Goal: Task Accomplishment & Management: Complete application form

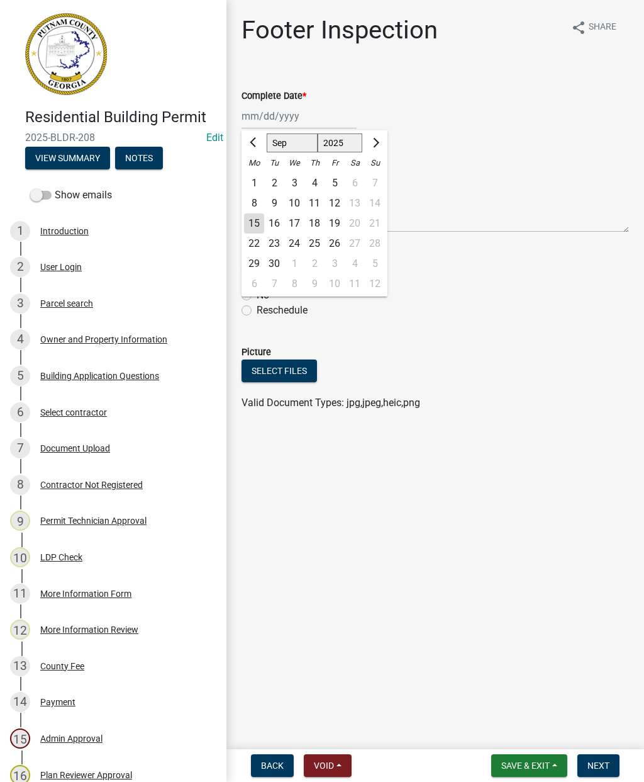
select select "9"
select select "2025"
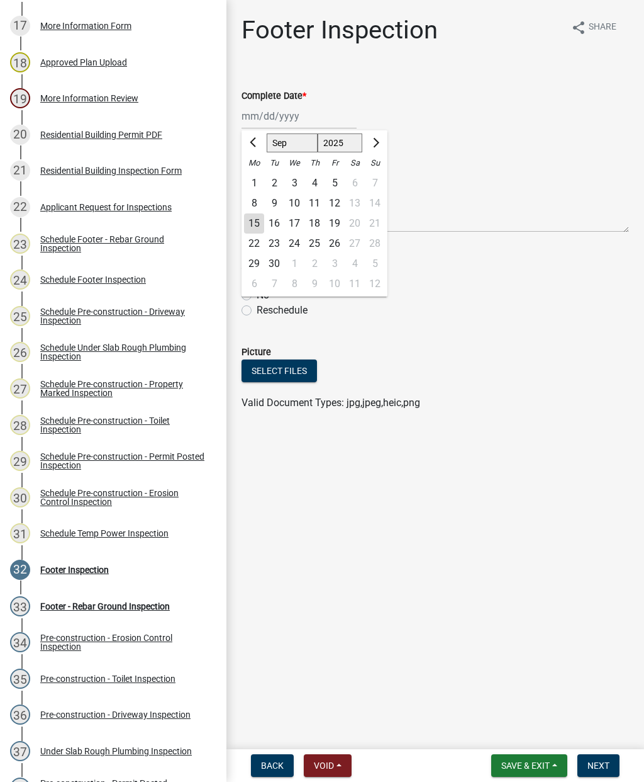
scroll to position [787, 0]
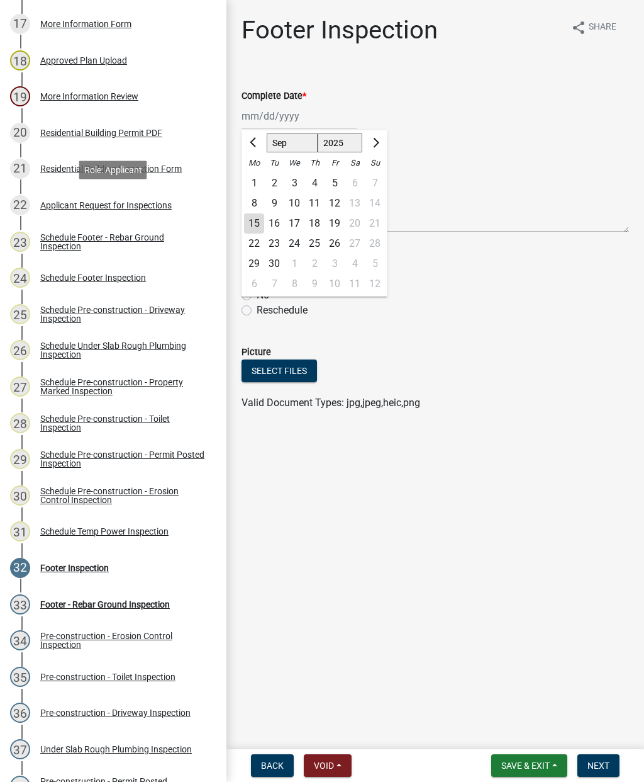
click at [98, 205] on div "Applicant Request for Inspections" at bounding box center [106, 205] width 132 height 9
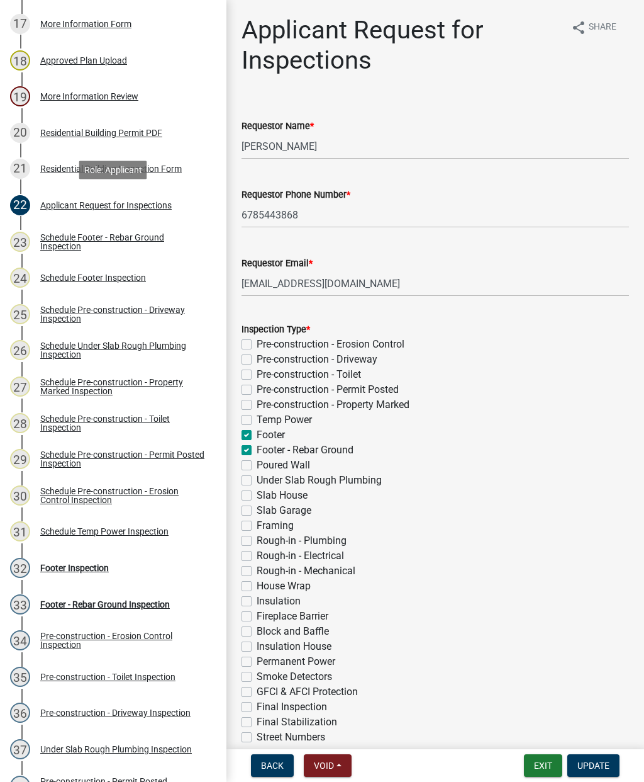
click at [257, 498] on label "Slab House" at bounding box center [282, 495] width 51 height 15
click at [257, 496] on input "Slab House" at bounding box center [261, 492] width 8 height 8
checkbox input "true"
checkbox input "false"
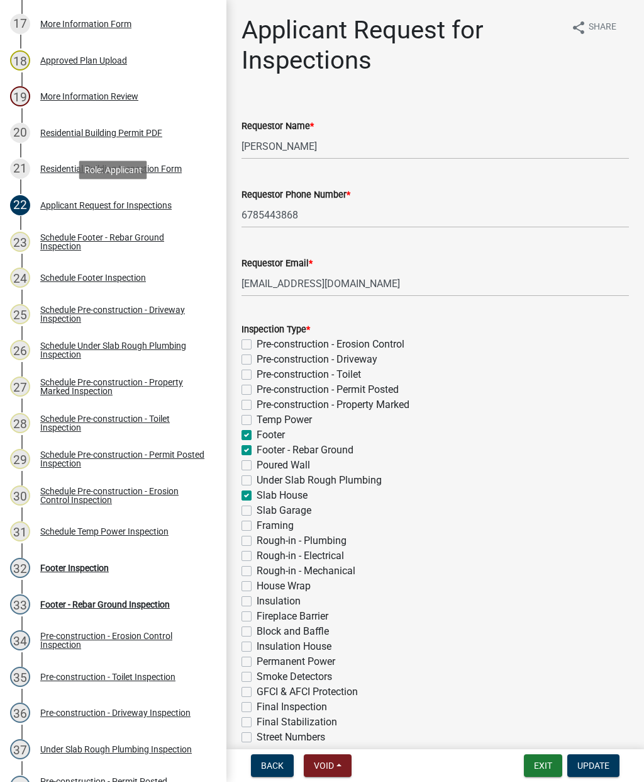
checkbox input "false"
checkbox input "true"
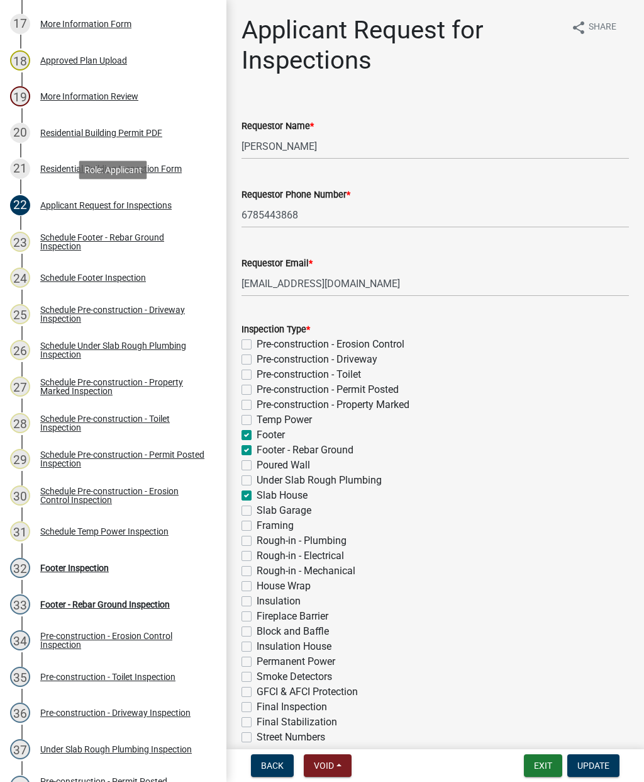
checkbox input "true"
checkbox input "false"
checkbox input "true"
checkbox input "false"
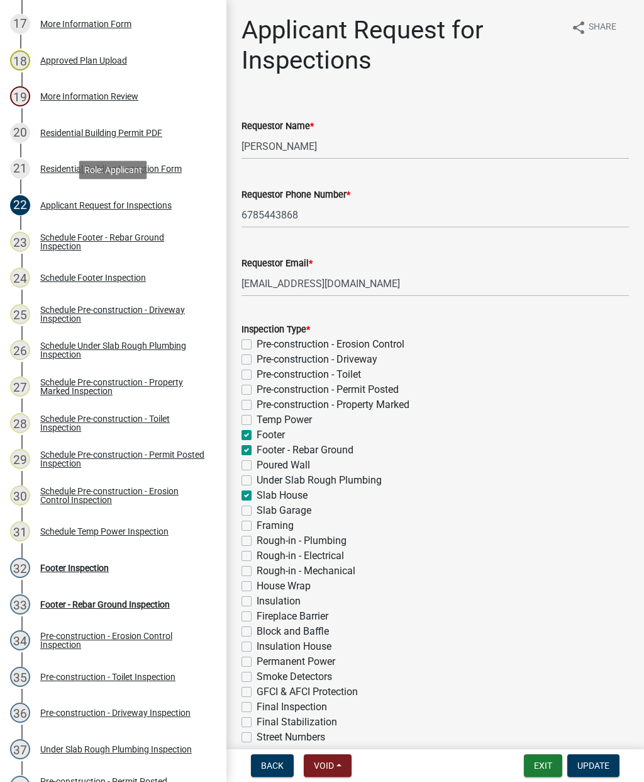
checkbox input "false"
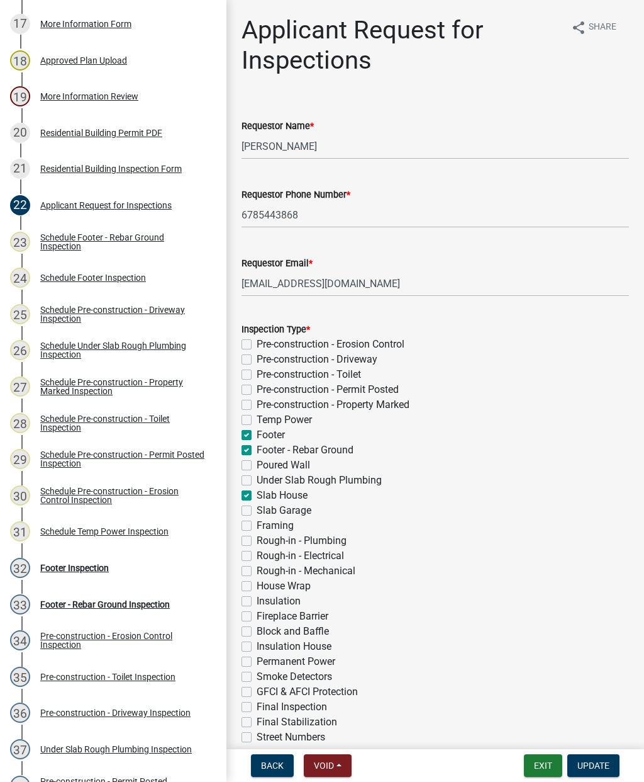
checkbox input "false"
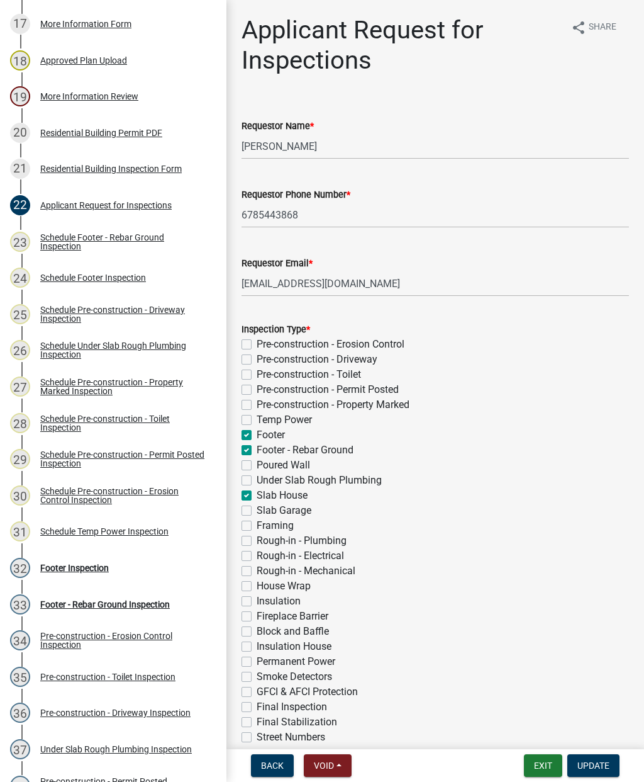
checkbox input "false"
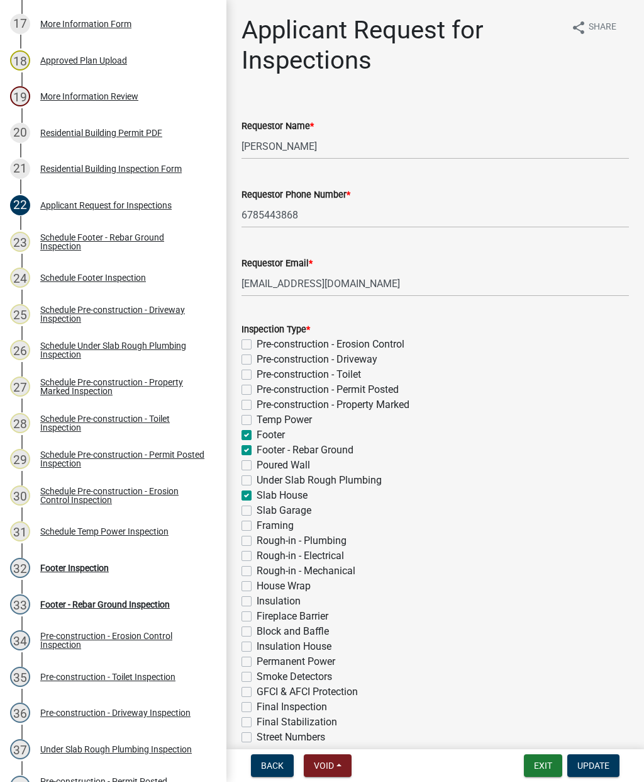
checkbox input "false"
click at [596, 758] on button "Update" at bounding box center [594, 765] width 52 height 23
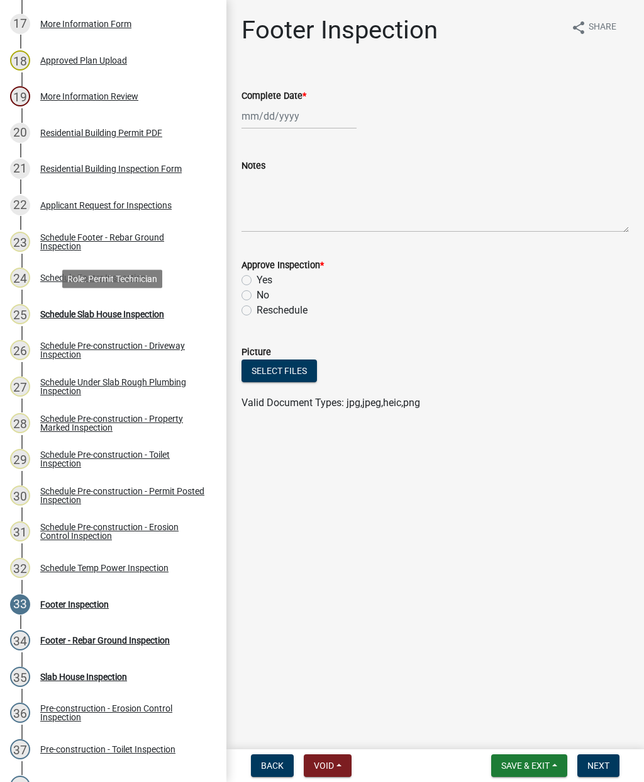
click at [96, 311] on div "Schedule Slab House Inspection" at bounding box center [102, 314] width 124 height 9
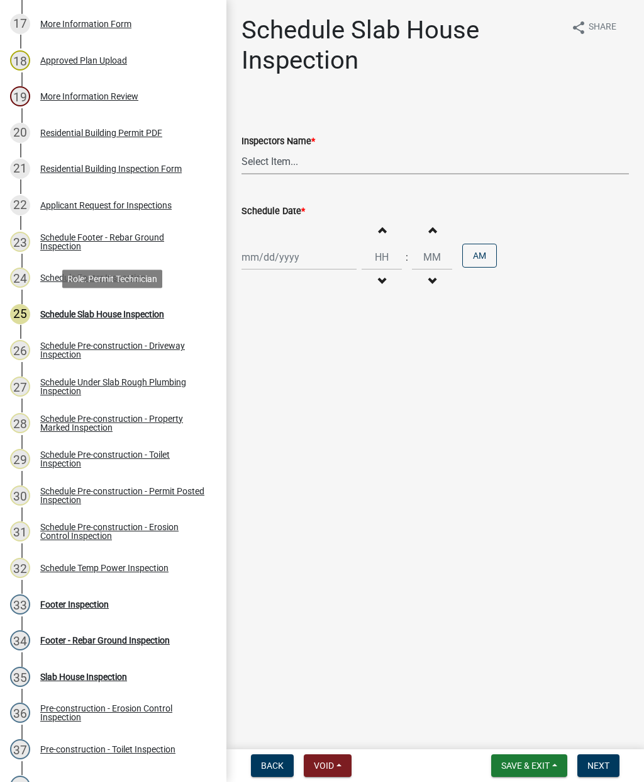
click at [294, 155] on select "Select Item... mrivera ([PERSON_NAME]) [PERSON_NAME] ([PERSON_NAME] ([PERSON_NA…" at bounding box center [436, 162] width 388 height 26
select select "a0ea4169-8540-4a2c-b9f4-cf4c1ffdeb95"
click at [281, 250] on div at bounding box center [299, 257] width 115 height 26
select select "9"
select select "2025"
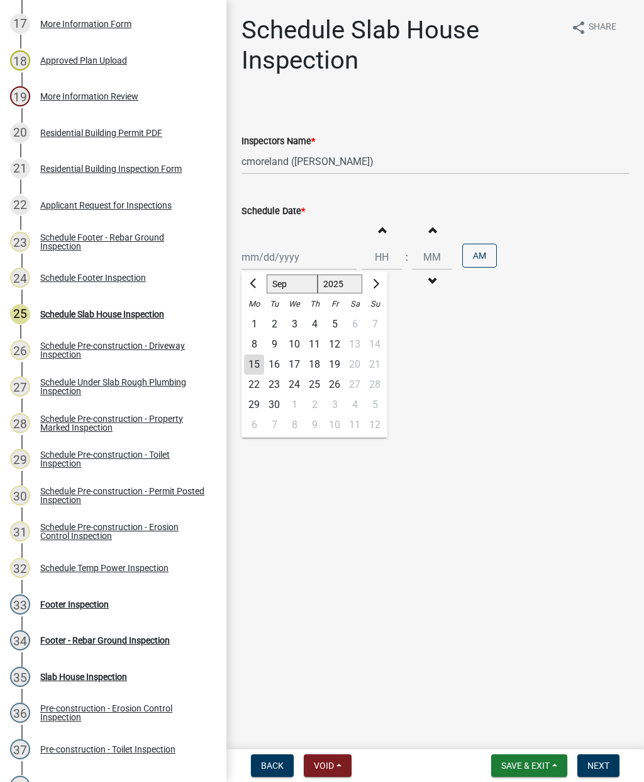
click at [252, 363] on div "15" at bounding box center [254, 364] width 20 height 20
type input "[DATE]"
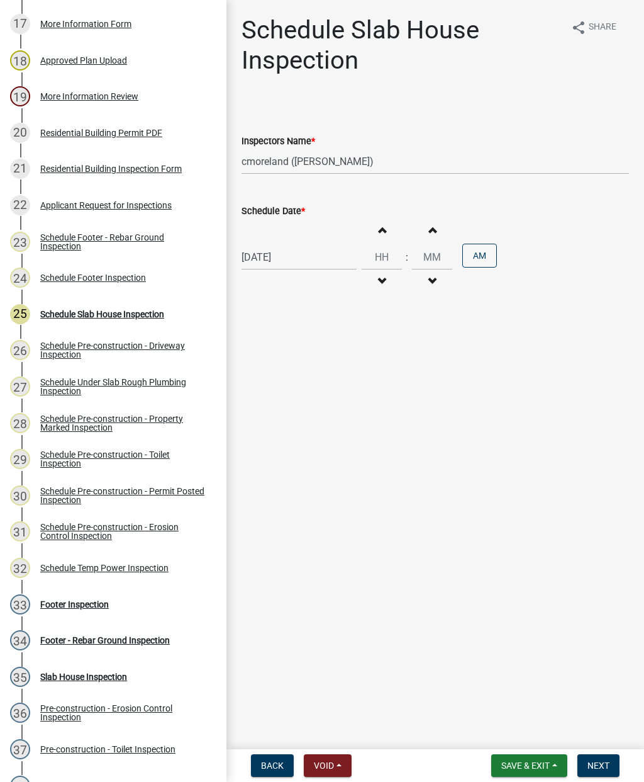
click at [602, 772] on button "Next" at bounding box center [599, 765] width 42 height 23
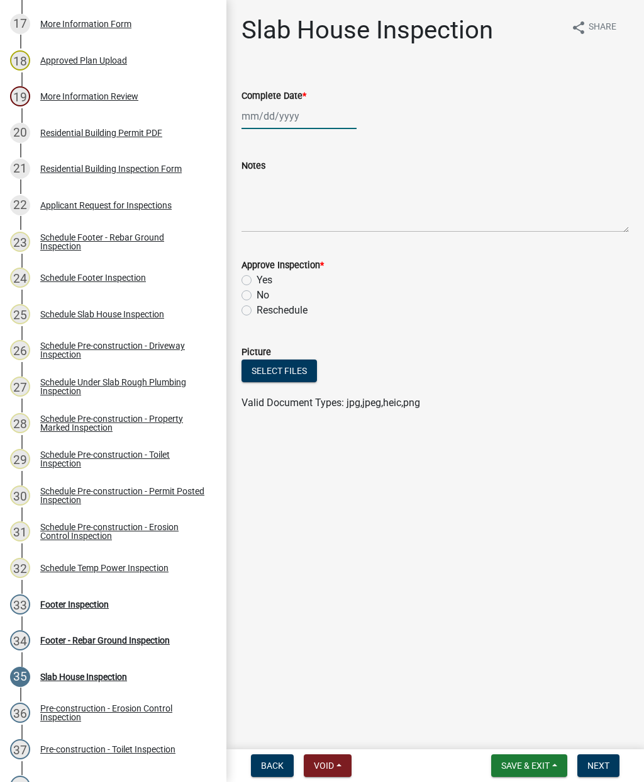
click at [274, 125] on div at bounding box center [299, 116] width 115 height 26
select select "9"
select select "2025"
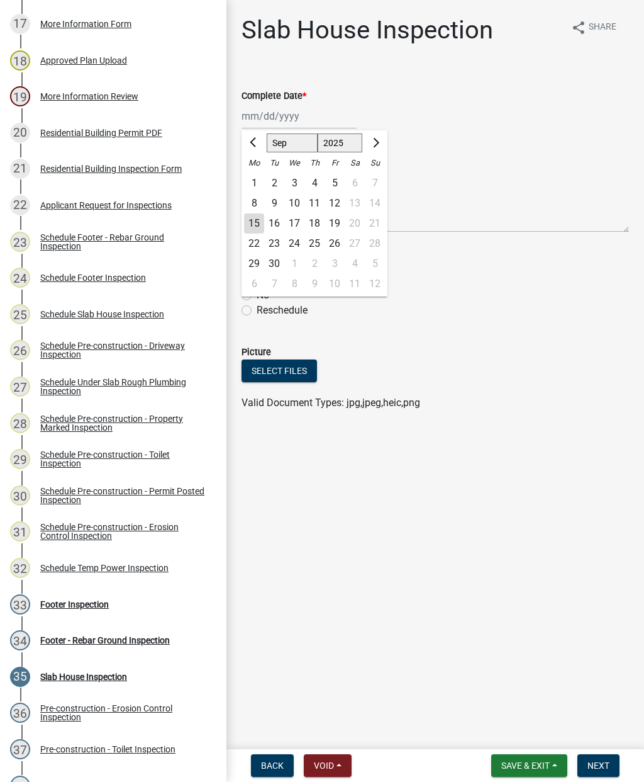
click at [255, 230] on div "15" at bounding box center [254, 223] width 20 height 20
type input "[DATE]"
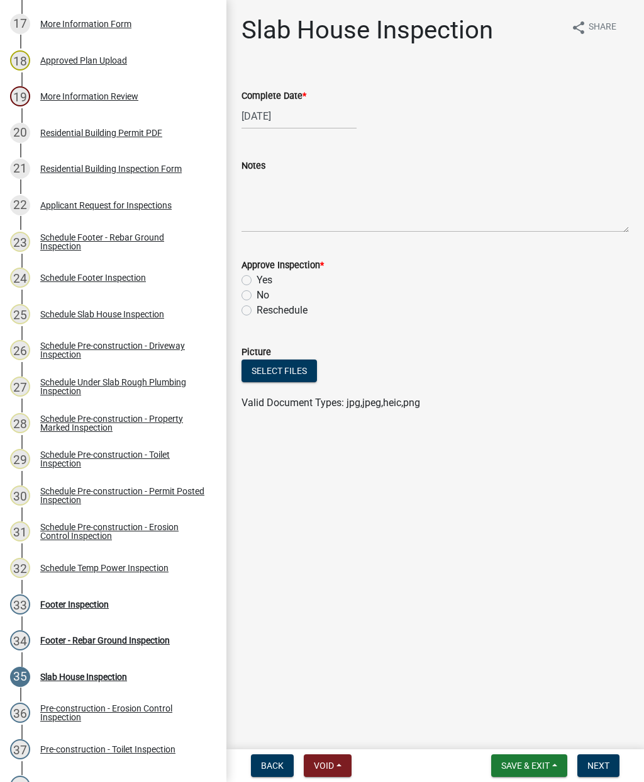
click at [257, 283] on label "Yes" at bounding box center [265, 279] width 16 height 15
click at [257, 281] on input "Yes" at bounding box center [261, 276] width 8 height 8
radio input "true"
click at [597, 772] on button "Next" at bounding box center [599, 765] width 42 height 23
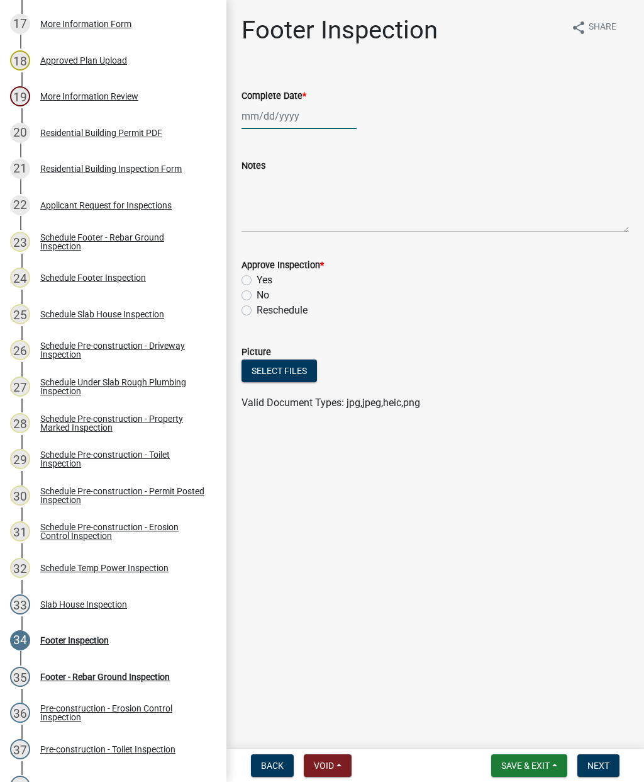
click at [261, 123] on div at bounding box center [299, 116] width 115 height 26
select select "9"
select select "2025"
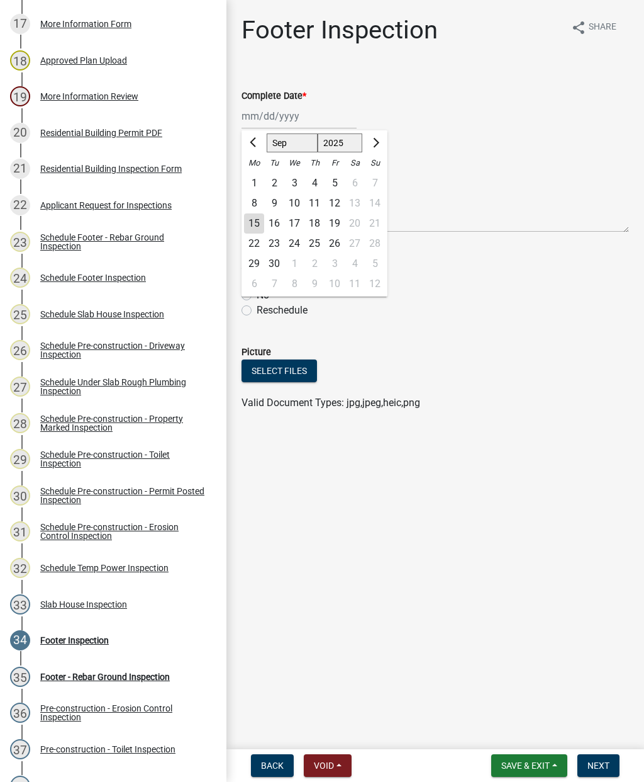
click at [258, 225] on div "15" at bounding box center [254, 223] width 20 height 20
type input "[DATE]"
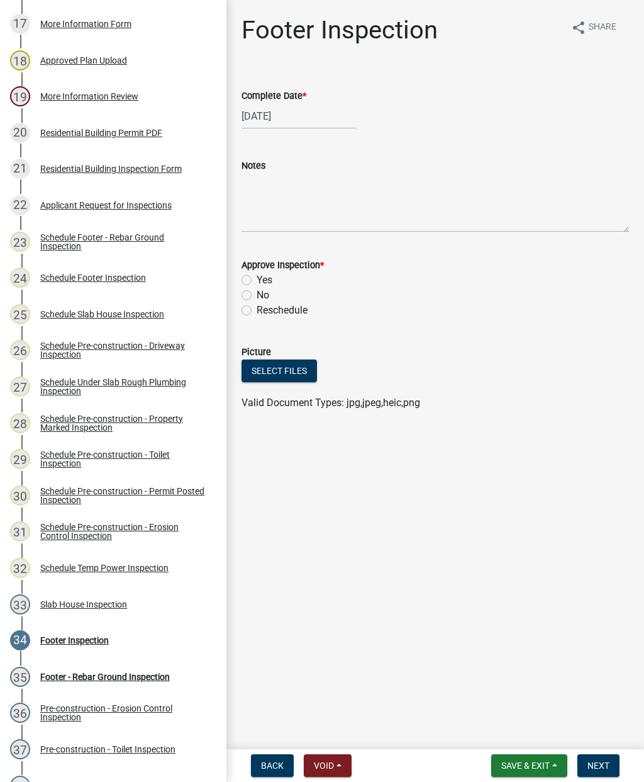
click at [257, 277] on label "Yes" at bounding box center [265, 279] width 16 height 15
click at [257, 277] on input "Yes" at bounding box center [261, 276] width 8 height 8
radio input "true"
click at [611, 770] on button "Next" at bounding box center [599, 765] width 42 height 23
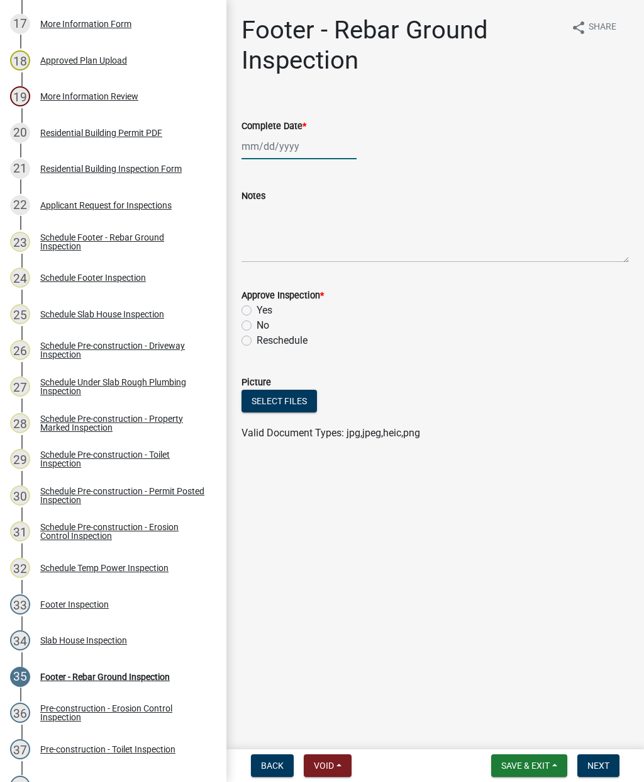
click at [288, 147] on div at bounding box center [299, 146] width 115 height 26
select select "9"
select select "2025"
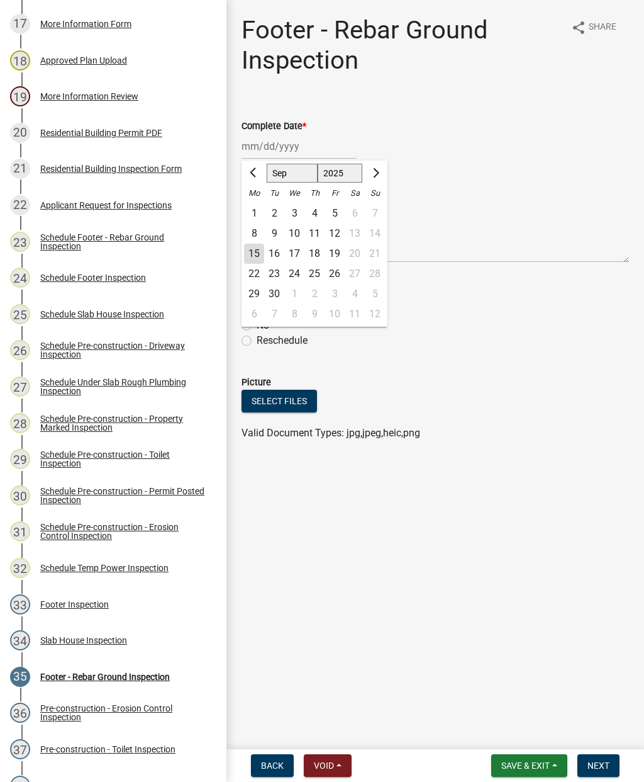
click at [260, 255] on div "15" at bounding box center [254, 254] width 20 height 20
type input "[DATE]"
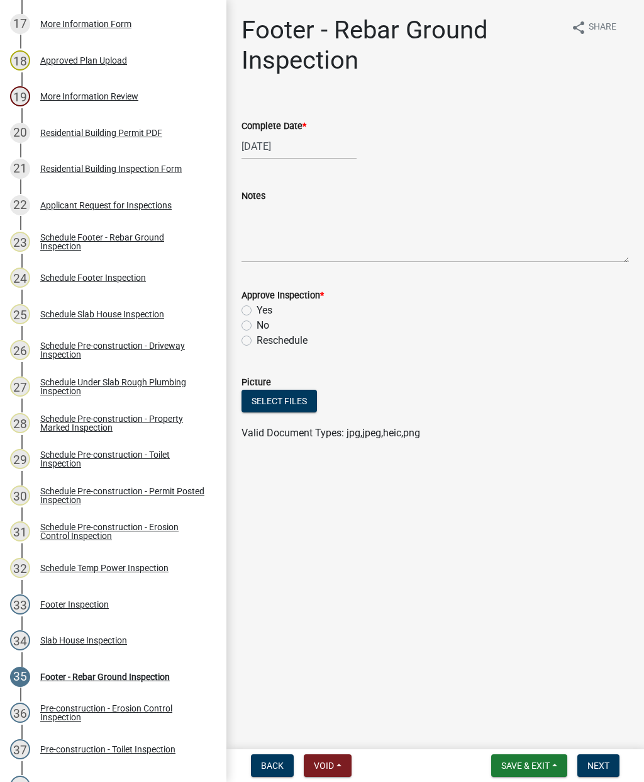
click at [257, 312] on label "Yes" at bounding box center [265, 310] width 16 height 15
click at [257, 311] on input "Yes" at bounding box center [261, 307] width 8 height 8
radio input "true"
click at [601, 758] on button "Next" at bounding box center [599, 765] width 42 height 23
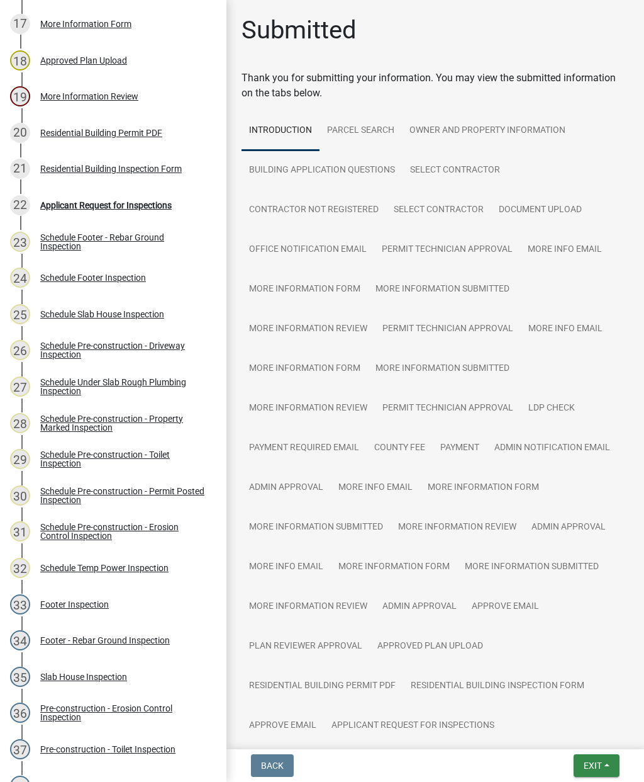
click at [597, 764] on span "Exit" at bounding box center [593, 765] width 18 height 10
click at [563, 738] on button "Save & Exit" at bounding box center [570, 732] width 101 height 30
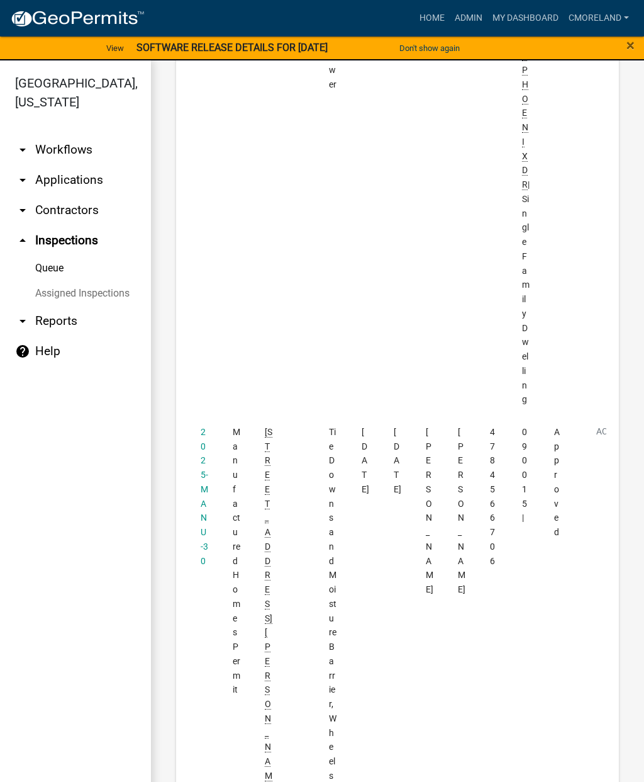
scroll to position [2946, 0]
